Goal: Task Accomplishment & Management: Use online tool/utility

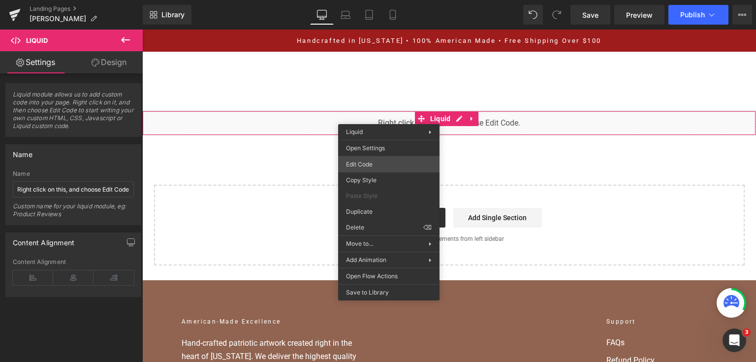
click at [370, 0] on div "You are previewing how the will restyle your page. You can not edit Elements in…" at bounding box center [378, 0] width 756 height 0
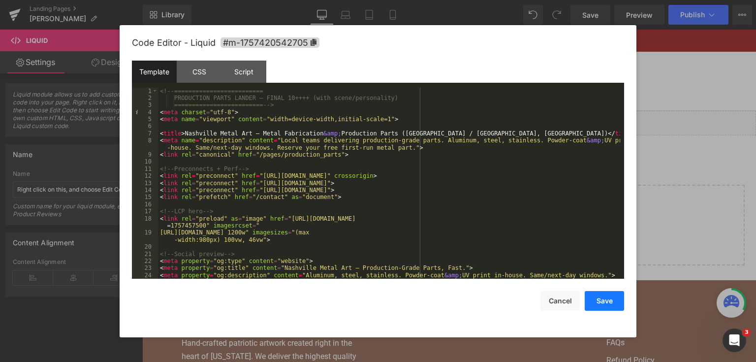
click at [600, 300] on button "Save" at bounding box center [603, 301] width 39 height 20
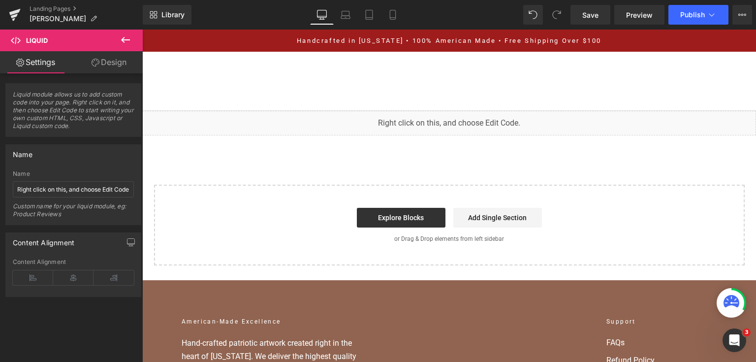
click at [584, 32] on div "Handcrafted in [US_STATE] • 100% American Made • Free Shipping Over $100" at bounding box center [448, 41] width 613 height 22
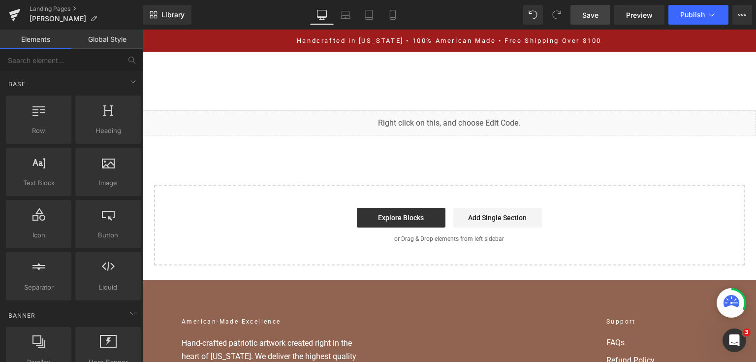
click at [586, 18] on span "Save" at bounding box center [590, 15] width 16 height 10
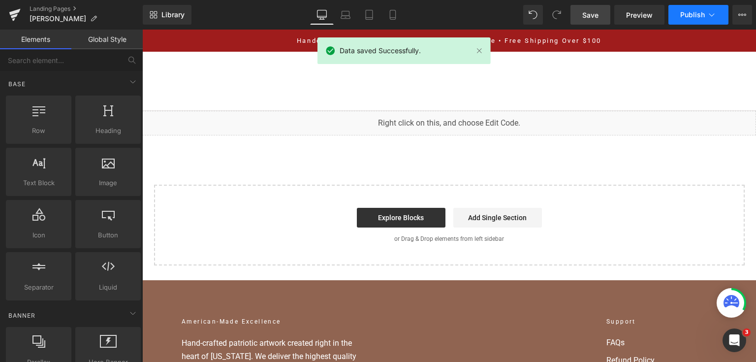
click at [688, 15] on span "Publish" at bounding box center [692, 15] width 25 height 8
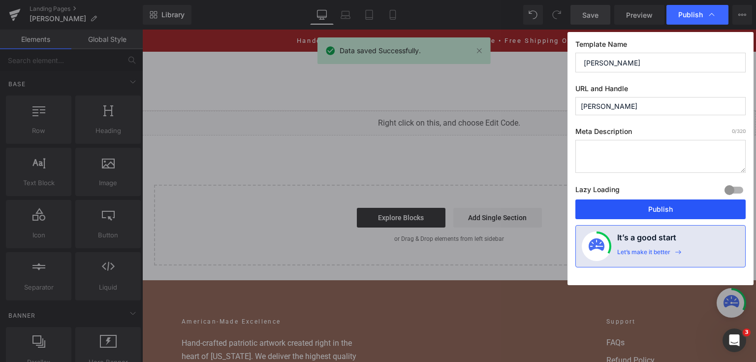
click at [649, 203] on button "Publish" at bounding box center [660, 209] width 170 height 20
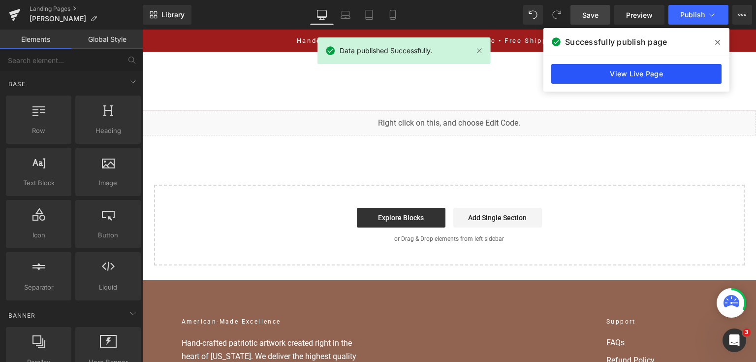
click at [590, 67] on link "View Live Page" at bounding box center [636, 74] width 170 height 20
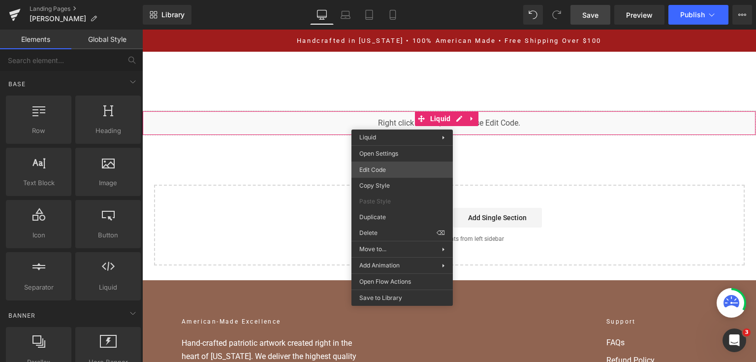
click at [410, 0] on div "You are previewing how the will restyle your page. You can not edit Elements in…" at bounding box center [378, 0] width 756 height 0
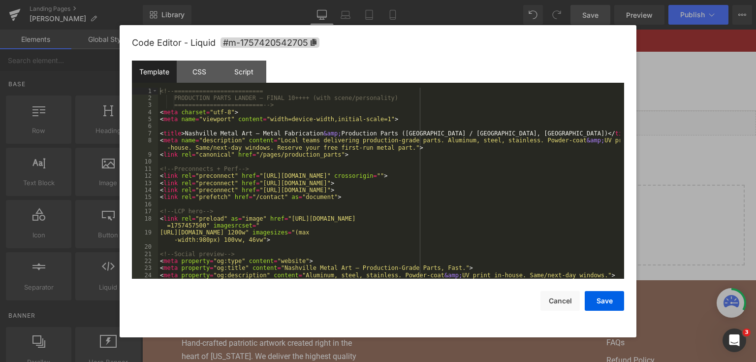
click at [374, 176] on div "<!-- ========================= PRODUCTION PARTS LANDER — FINAL 10++++ (with sce…" at bounding box center [389, 191] width 462 height 206
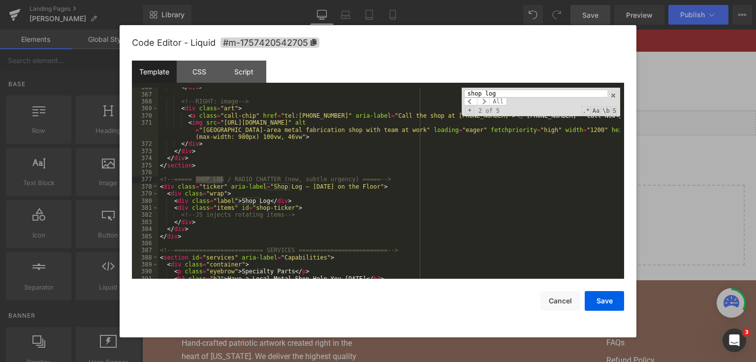
scroll to position [2912, 0]
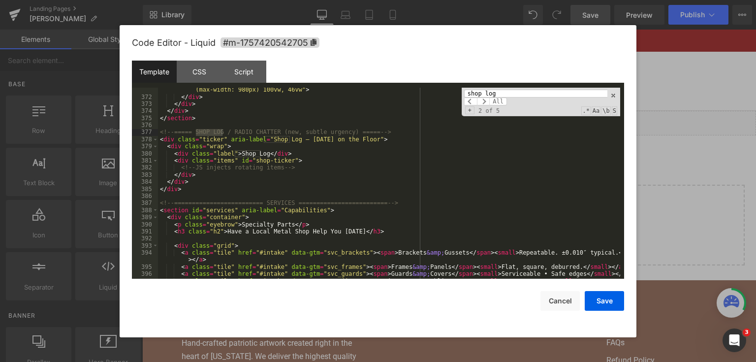
type input "shop log"
